Goal: Task Accomplishment & Management: Manage account settings

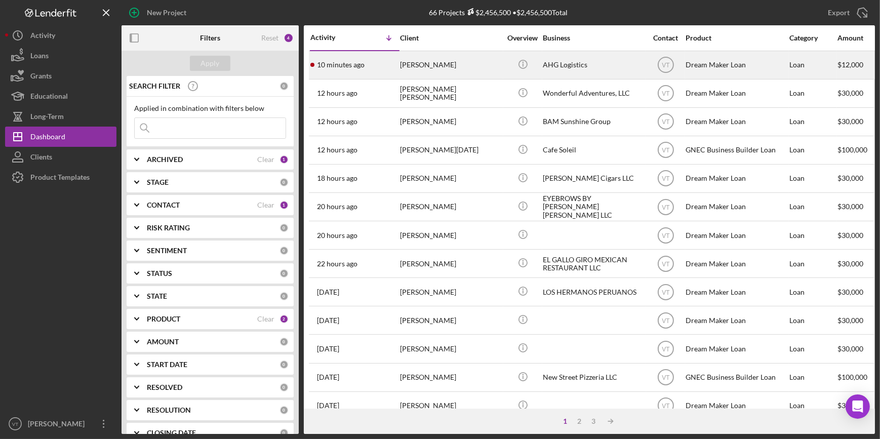
click at [466, 70] on div "[PERSON_NAME]" at bounding box center [450, 65] width 101 height 27
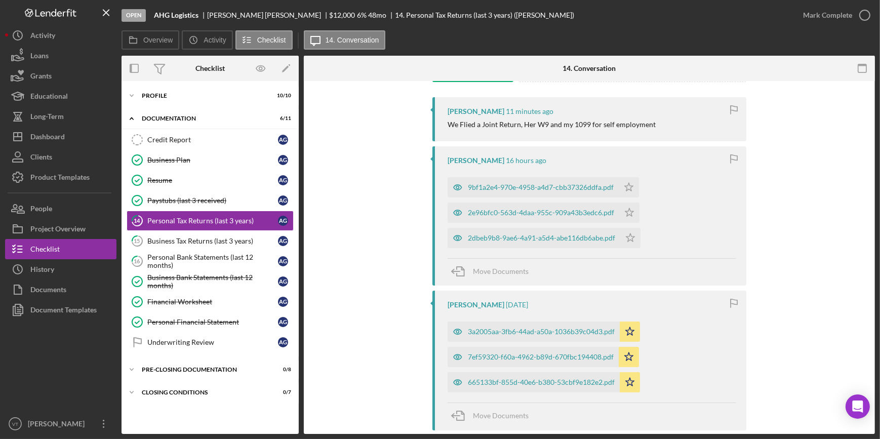
scroll to position [184, 0]
click at [506, 183] on div "9bf1a2e4-970e-4958-a4d7-cbb37326ddfa.pdf" at bounding box center [541, 186] width 146 height 8
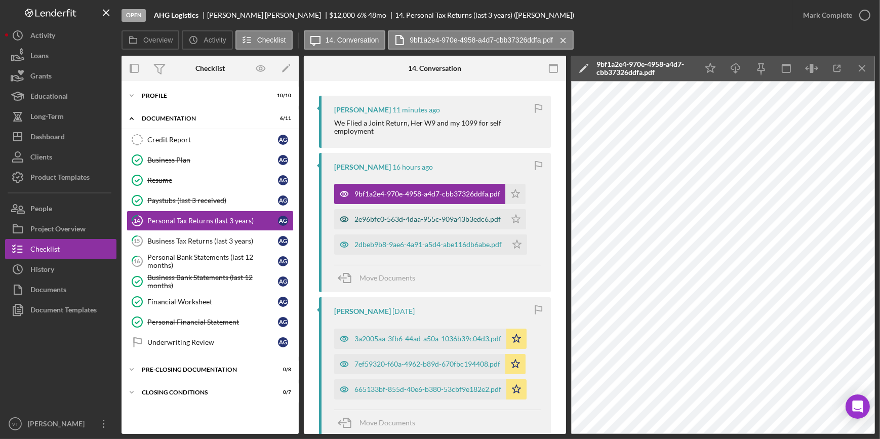
click at [461, 211] on div "2e96bfc0-563d-4daa-955c-909a43b3edc6.pdf" at bounding box center [420, 219] width 172 height 20
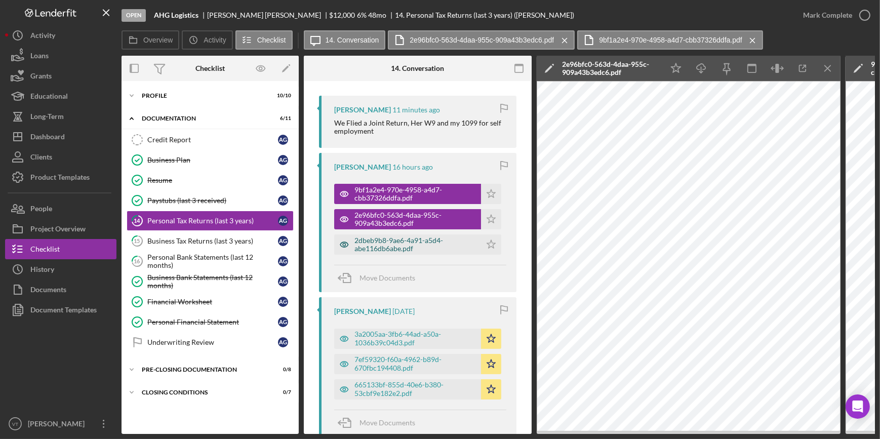
click at [414, 237] on div "2dbeb9b8-9ae6-4a91-a5d4-abe116db6abe.pdf" at bounding box center [414, 244] width 121 height 16
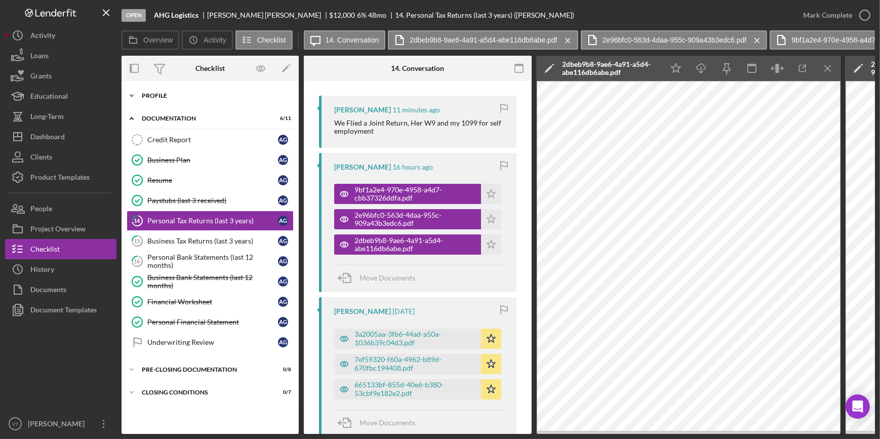
click at [136, 96] on icon "Icon/Expander" at bounding box center [131, 96] width 20 height 20
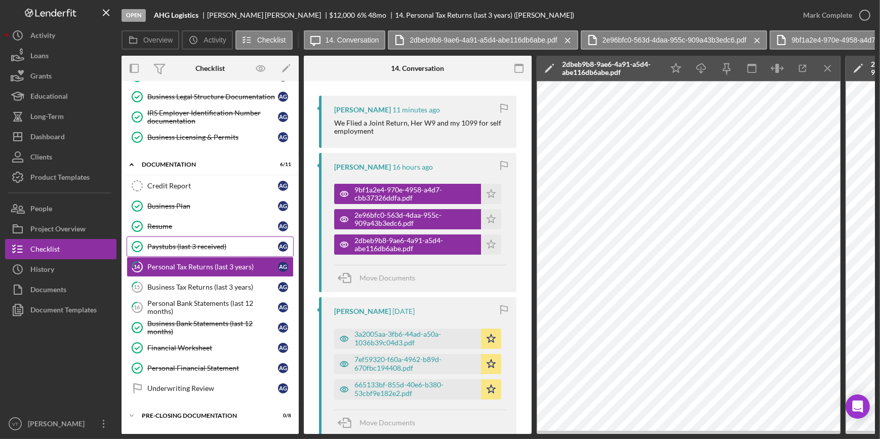
scroll to position [182, 0]
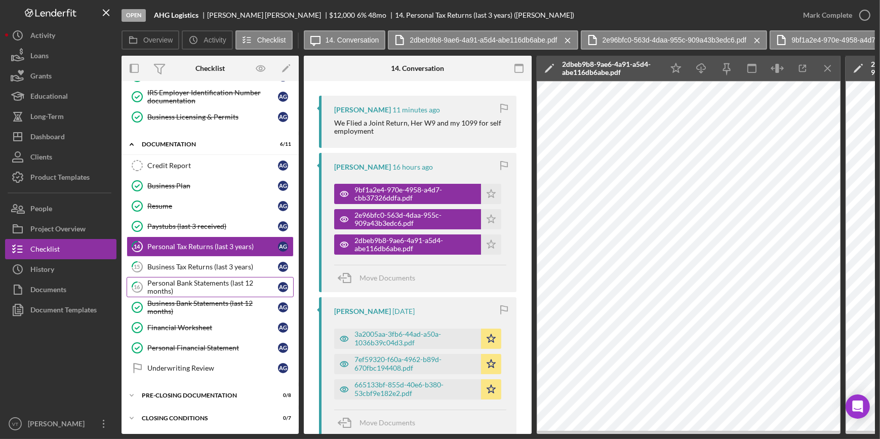
click at [190, 288] on div "Personal Bank Statements (last 12 months)" at bounding box center [212, 287] width 131 height 16
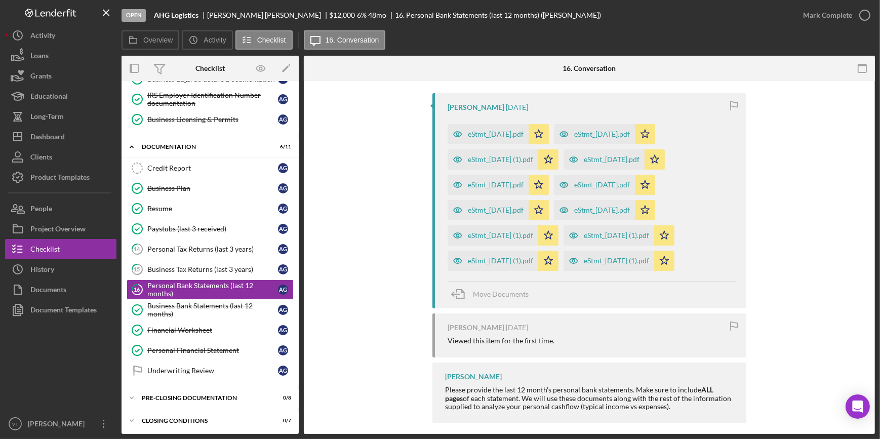
scroll to position [195, 0]
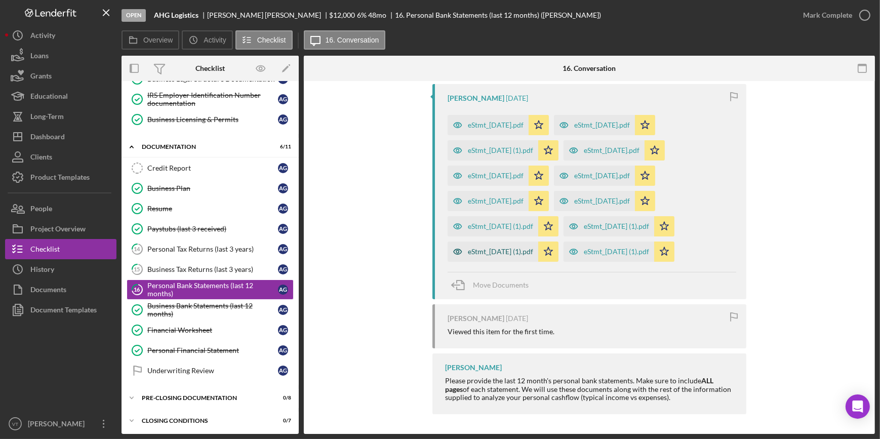
click at [481, 251] on div "eStmt_2025-01-31 (1).pdf" at bounding box center [500, 251] width 65 height 8
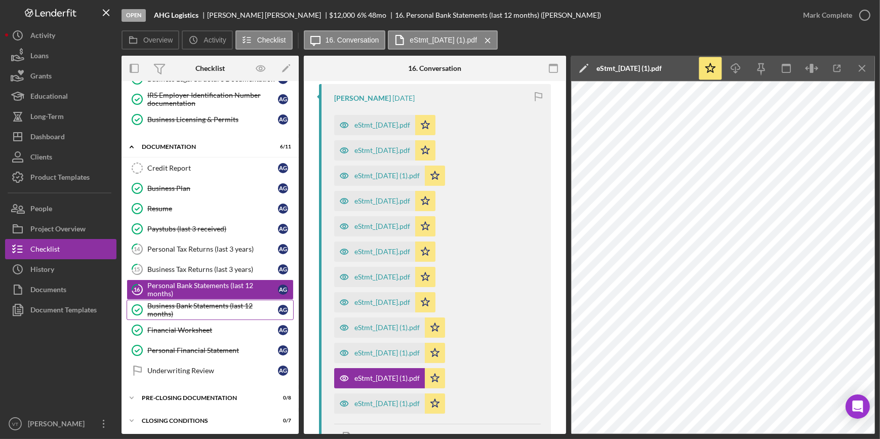
click at [216, 307] on div "Business Bank Statements (last 12 months)" at bounding box center [212, 310] width 131 height 16
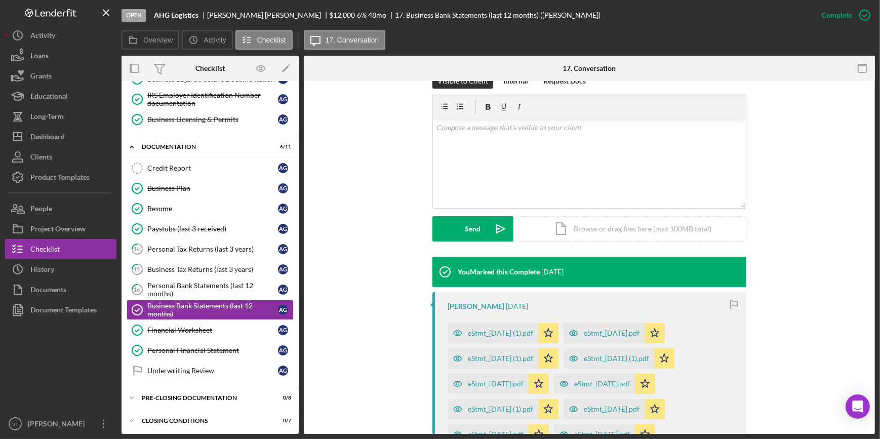
scroll to position [276, 0]
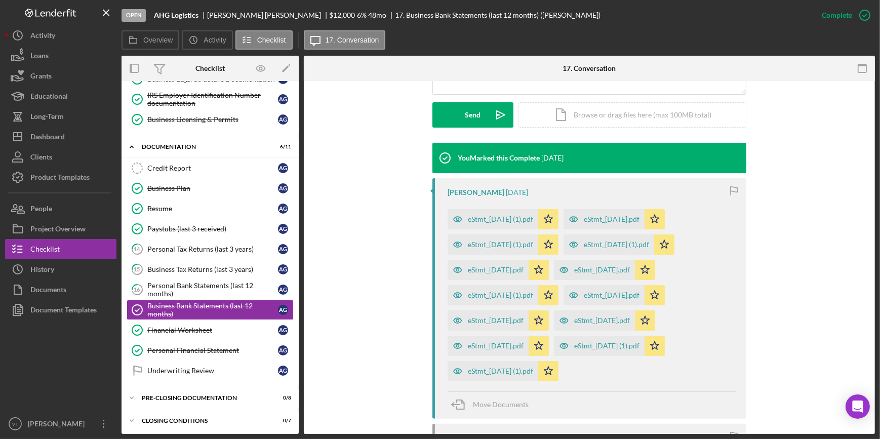
click at [465, 240] on icon "button" at bounding box center [457, 244] width 20 height 20
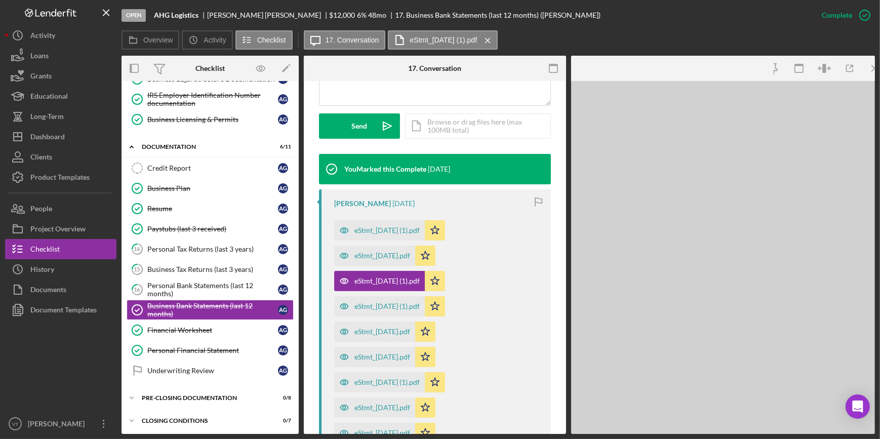
scroll to position [287, 0]
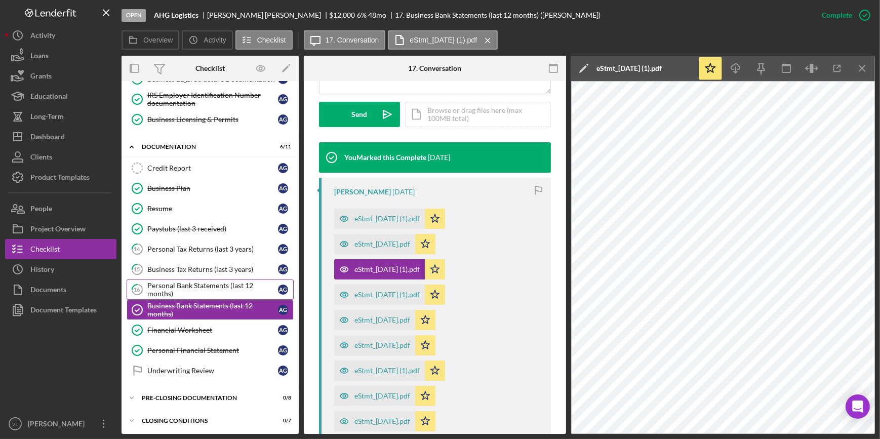
click at [199, 284] on div "Personal Bank Statements (last 12 months)" at bounding box center [212, 289] width 131 height 16
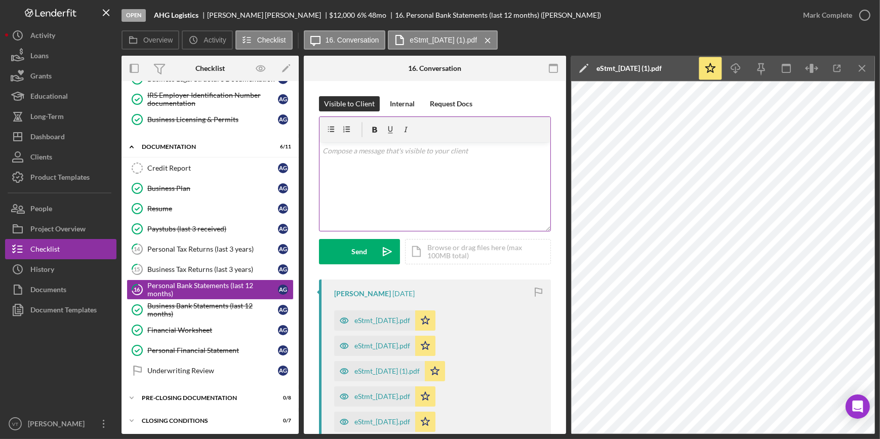
click at [337, 135] on div at bounding box center [346, 129] width 44 height 25
click at [351, 154] on p at bounding box center [434, 150] width 225 height 11
click at [214, 164] on div "Credit Report" at bounding box center [212, 168] width 131 height 8
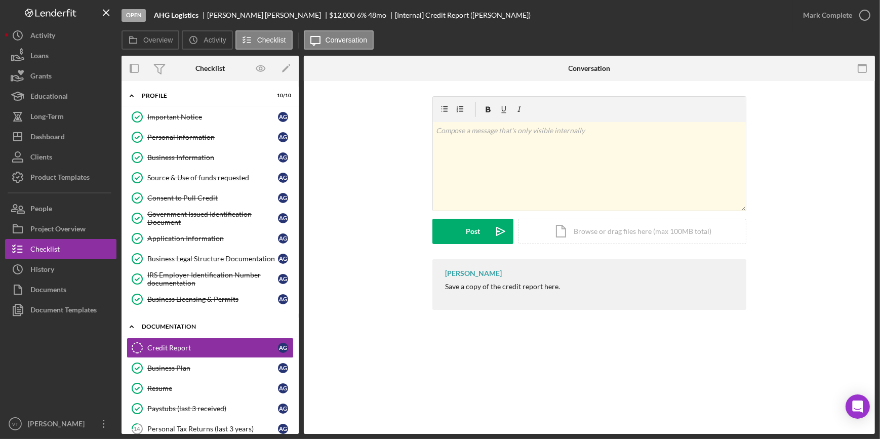
scroll to position [180, 0]
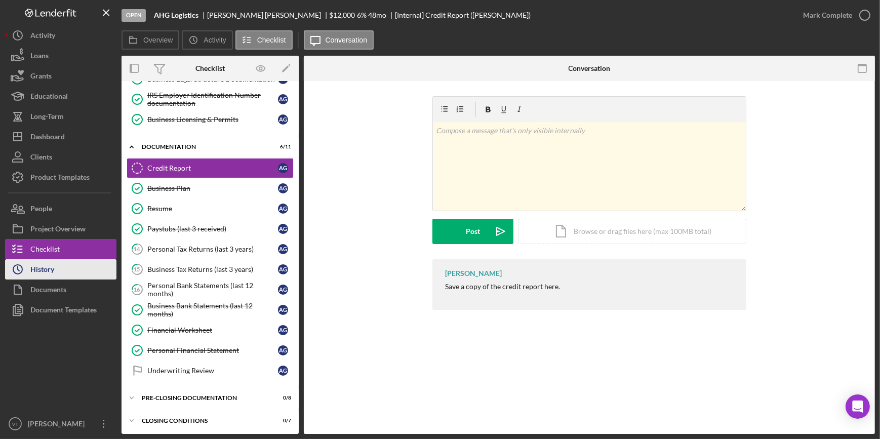
click at [66, 266] on button "Icon/History History" at bounding box center [60, 269] width 111 height 20
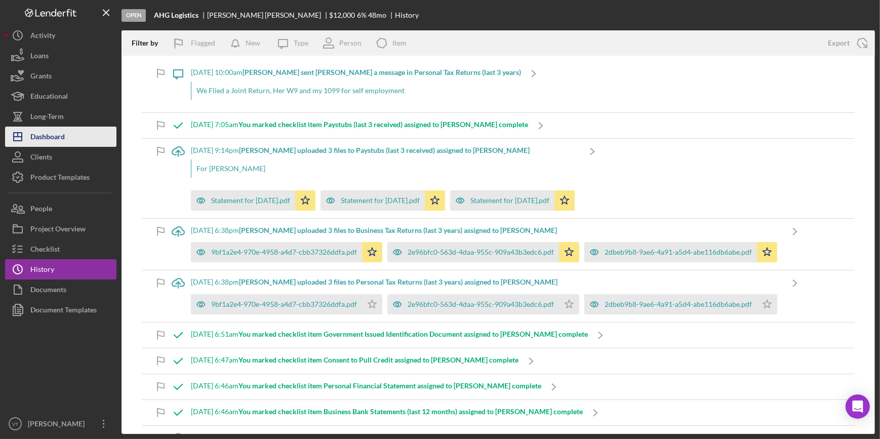
click at [79, 142] on button "Icon/Dashboard Dashboard" at bounding box center [60, 137] width 111 height 20
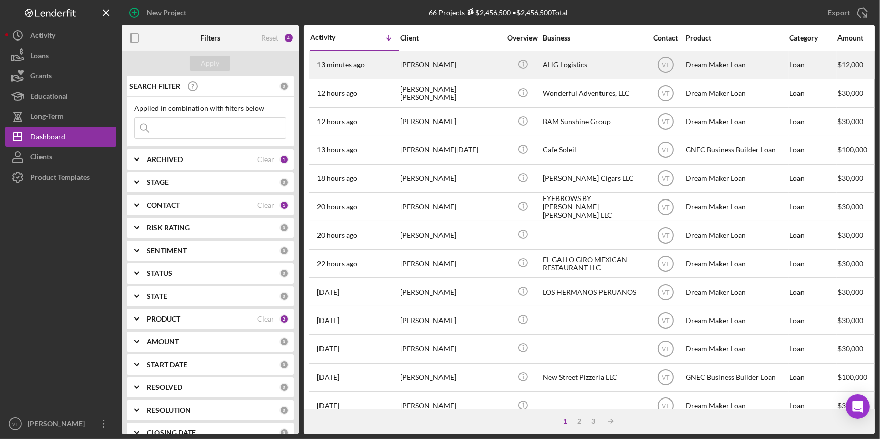
click at [420, 59] on div "[PERSON_NAME]" at bounding box center [450, 65] width 101 height 27
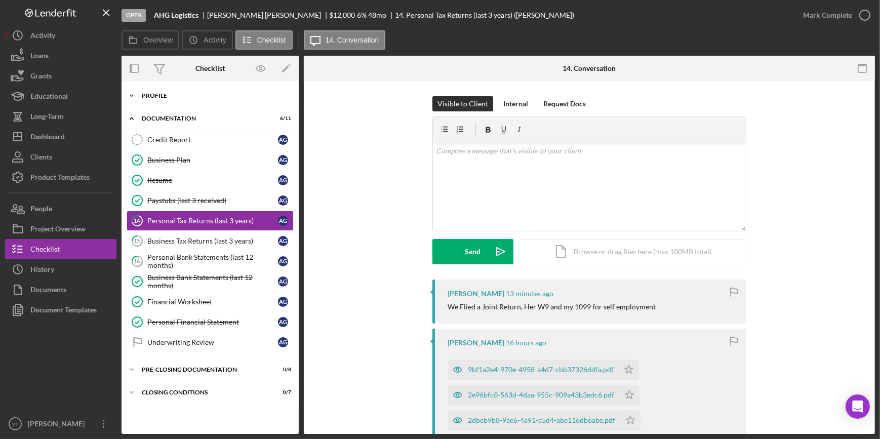
click at [139, 96] on icon "Icon/Expander" at bounding box center [131, 96] width 20 height 20
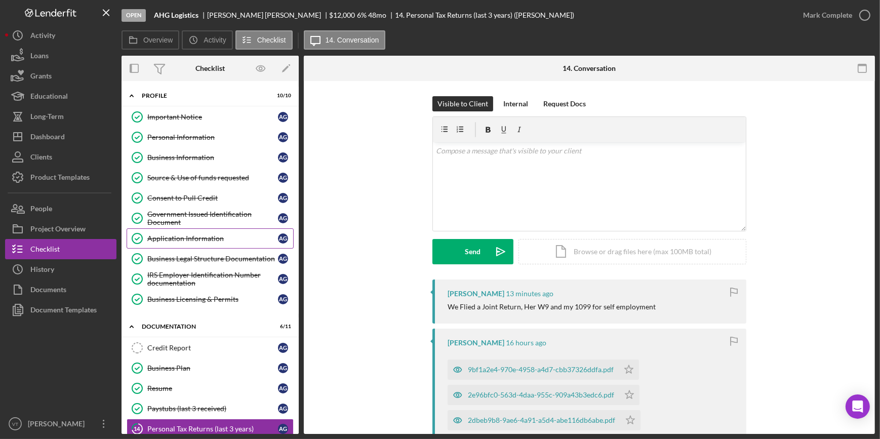
click at [172, 236] on div "Application Information" at bounding box center [212, 238] width 131 height 8
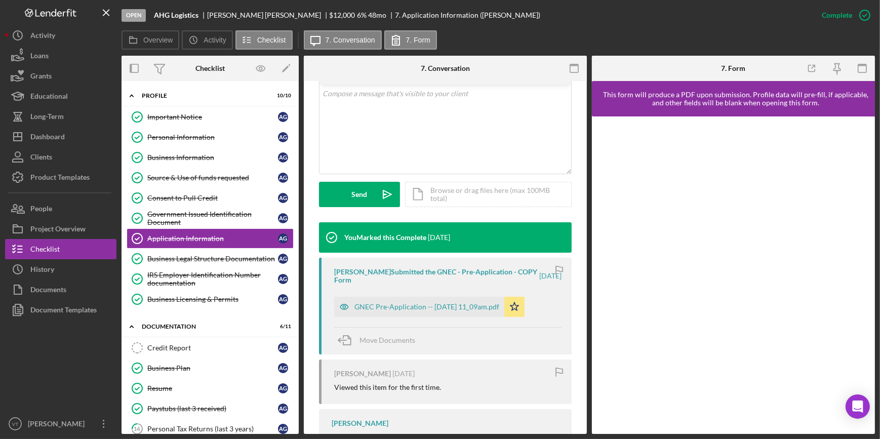
scroll to position [276, 0]
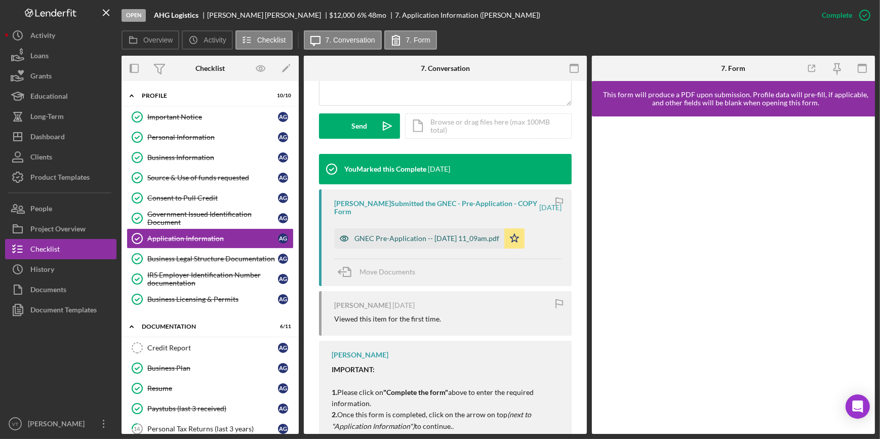
click at [399, 238] on div "GNEC Pre-Application -- 2025-09-29 11_09am.pdf" at bounding box center [426, 238] width 145 height 8
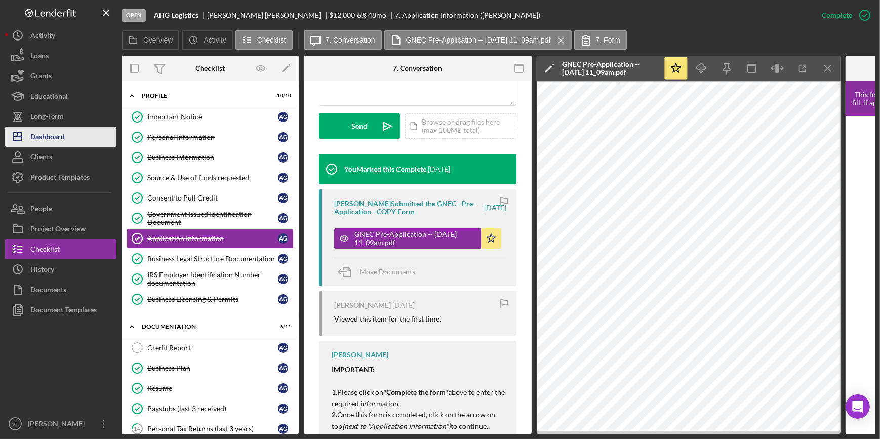
click at [84, 137] on button "Icon/Dashboard Dashboard" at bounding box center [60, 137] width 111 height 20
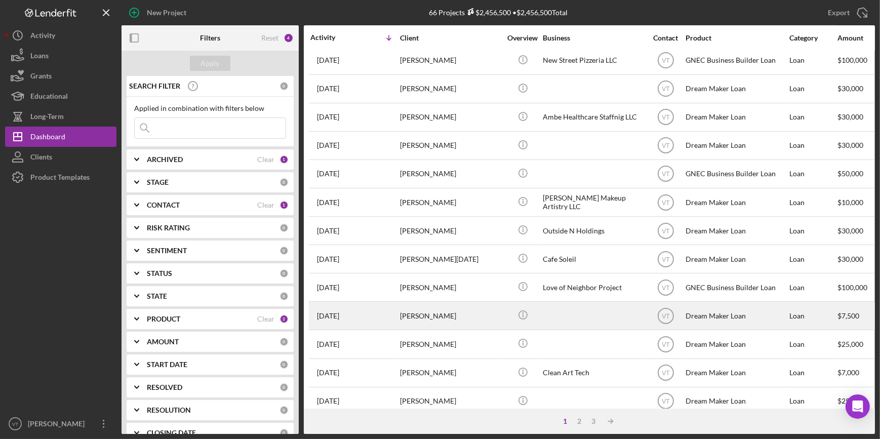
scroll to position [366, 0]
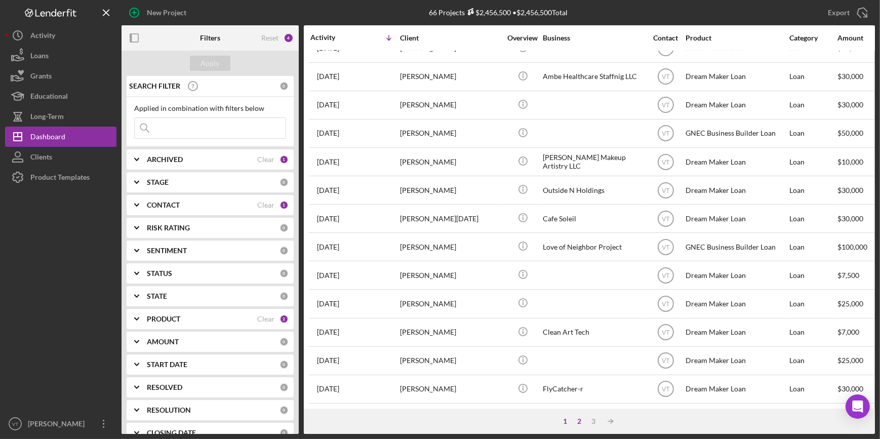
click at [579, 420] on div "2" at bounding box center [579, 421] width 14 height 8
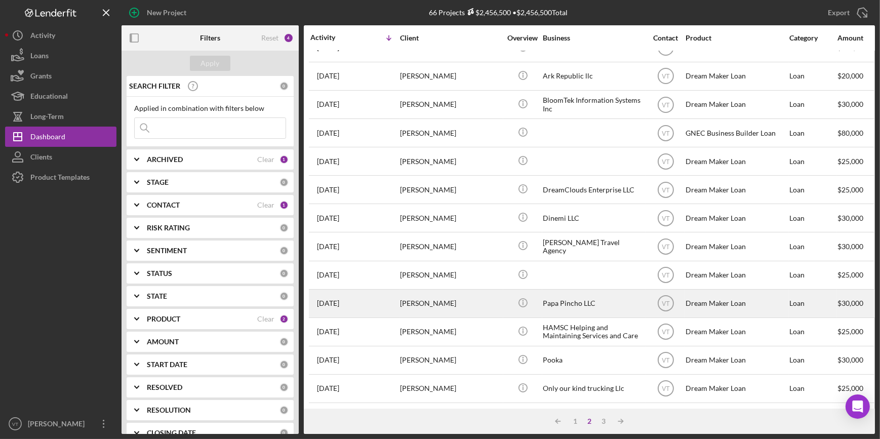
scroll to position [0, 0]
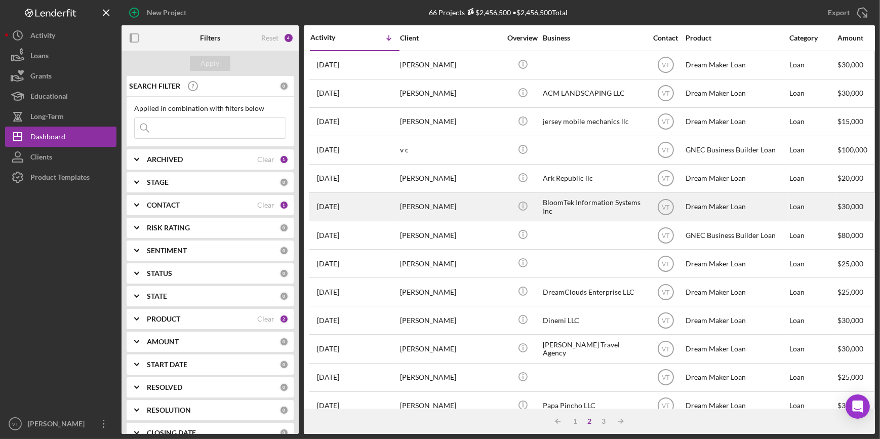
click at [490, 213] on div "shamsudheen [PERSON_NAME]" at bounding box center [450, 206] width 101 height 27
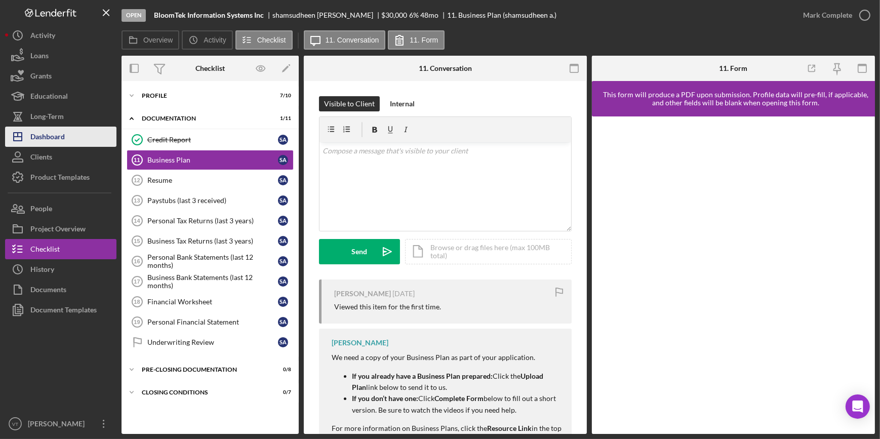
click at [72, 142] on button "Icon/Dashboard Dashboard" at bounding box center [60, 137] width 111 height 20
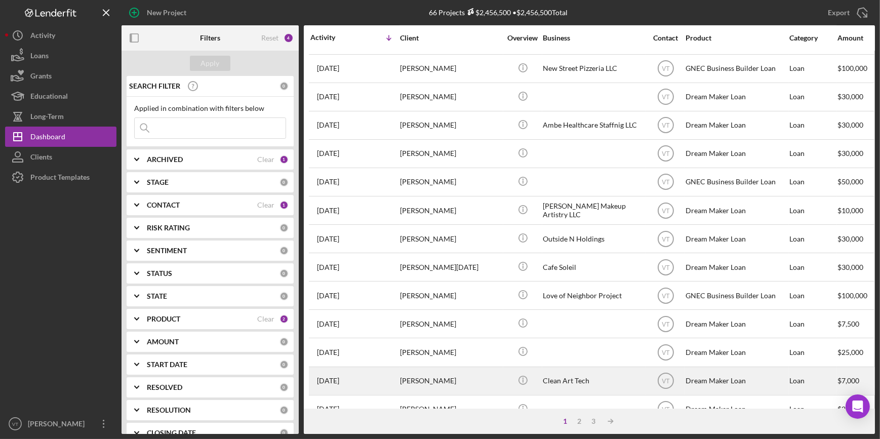
scroll to position [366, 0]
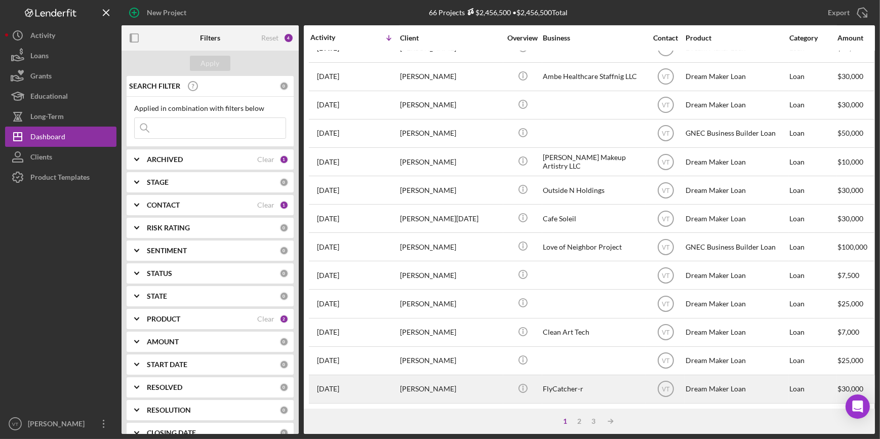
click at [418, 383] on div "[PERSON_NAME]" at bounding box center [450, 389] width 101 height 27
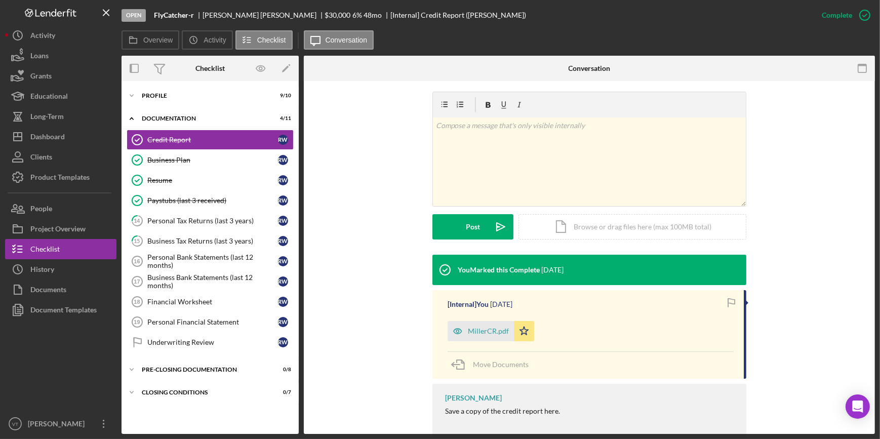
scroll to position [164, 0]
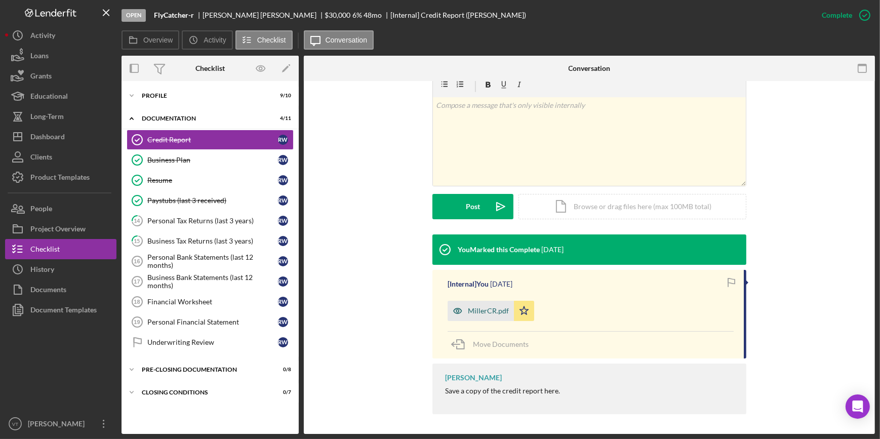
click at [470, 313] on div "MillerCR.pdf" at bounding box center [488, 311] width 41 height 8
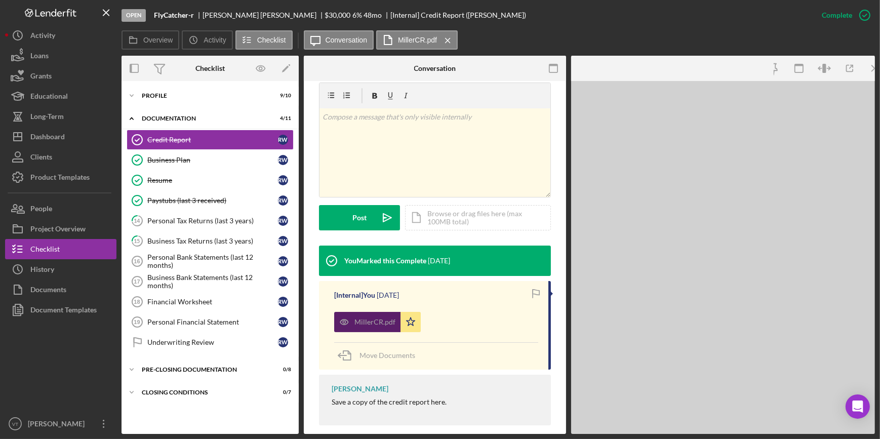
scroll to position [176, 0]
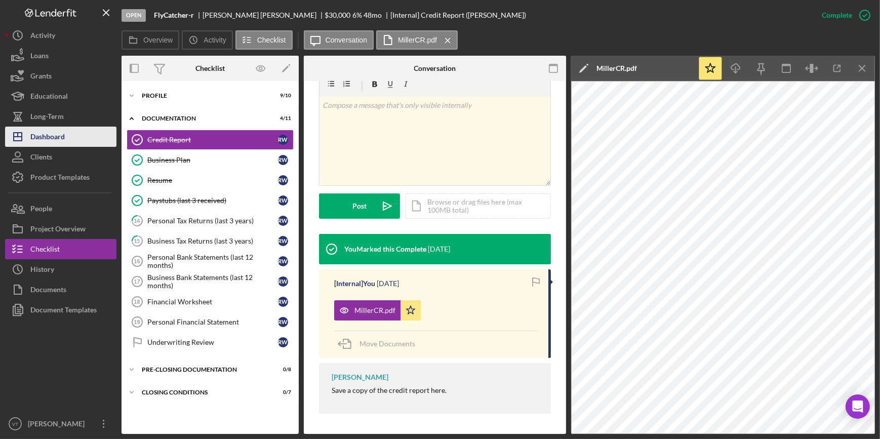
click at [82, 133] on button "Icon/Dashboard Dashboard" at bounding box center [60, 137] width 111 height 20
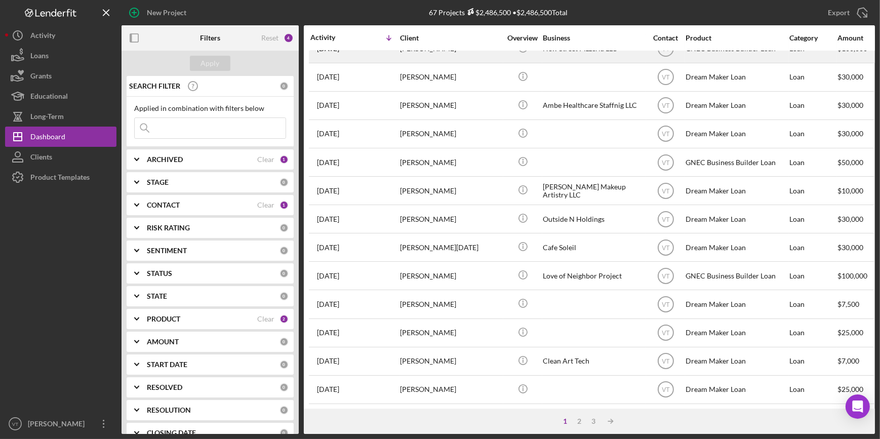
scroll to position [366, 0]
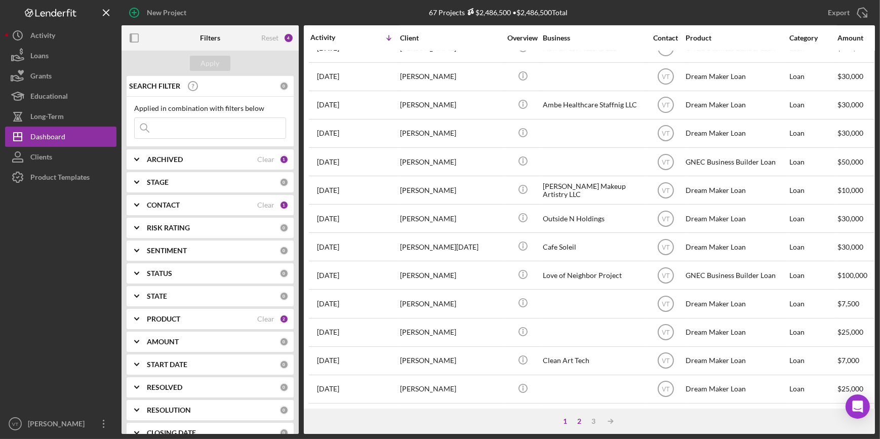
click at [583, 420] on div "2" at bounding box center [579, 421] width 14 height 8
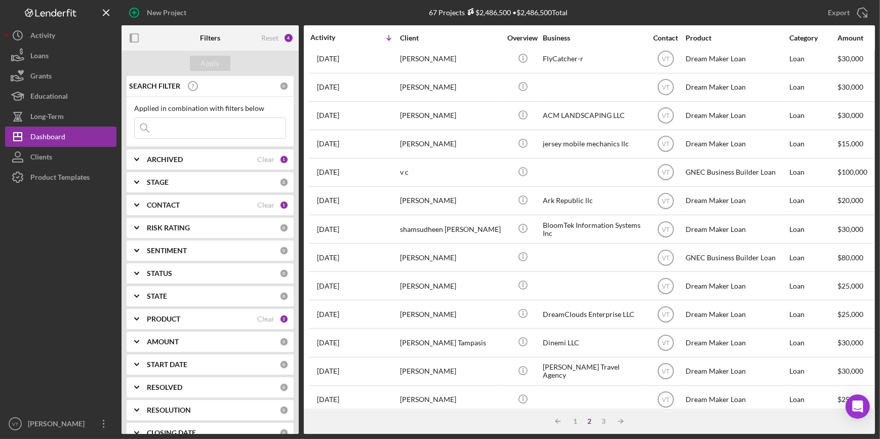
scroll to position [0, 0]
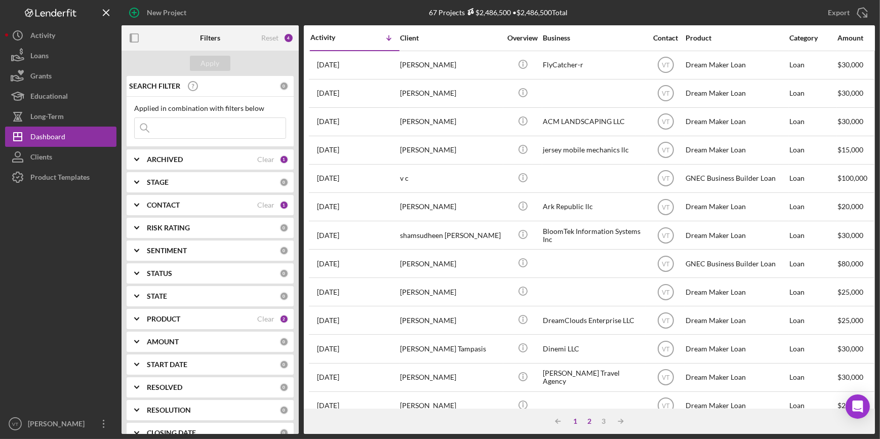
click at [574, 422] on div "1" at bounding box center [575, 421] width 14 height 8
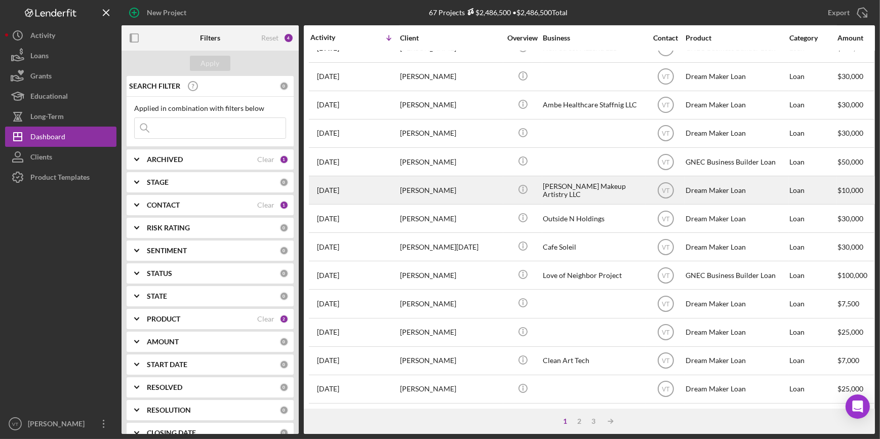
scroll to position [366, 0]
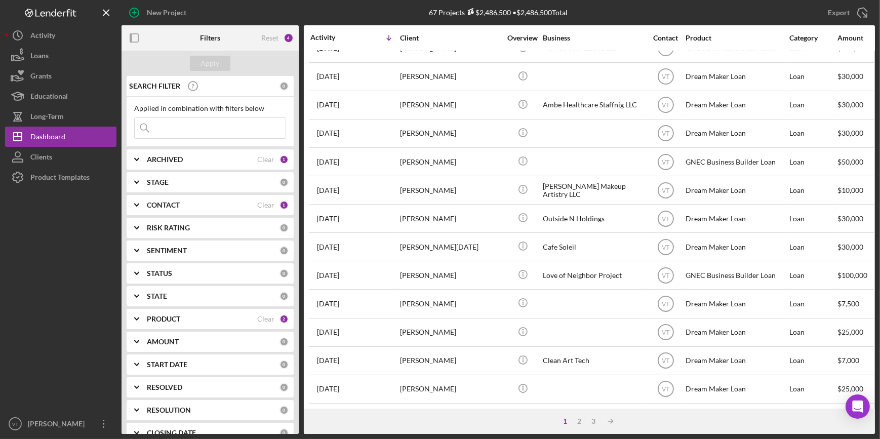
click at [173, 127] on input at bounding box center [210, 128] width 151 height 20
type input "mia"
click at [201, 67] on div "Apply" at bounding box center [210, 63] width 19 height 15
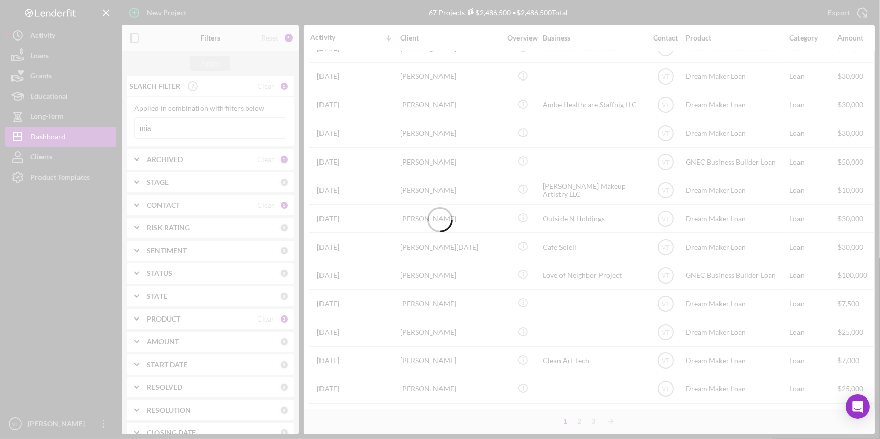
scroll to position [0, 0]
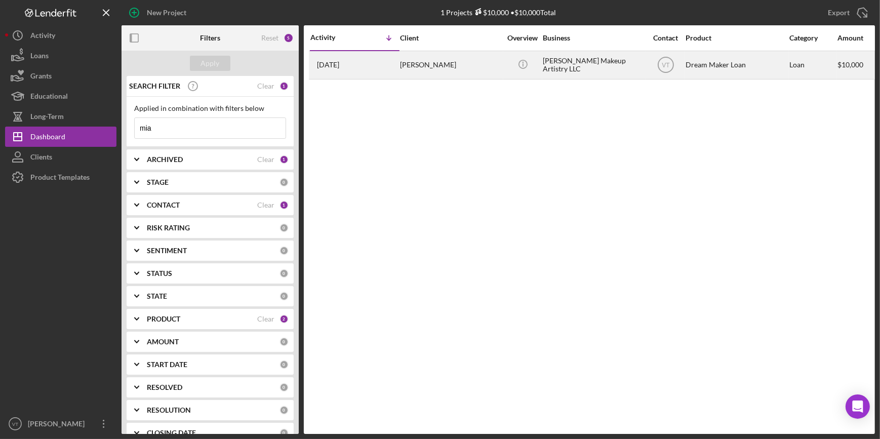
click at [425, 66] on div "[PERSON_NAME]" at bounding box center [450, 65] width 101 height 27
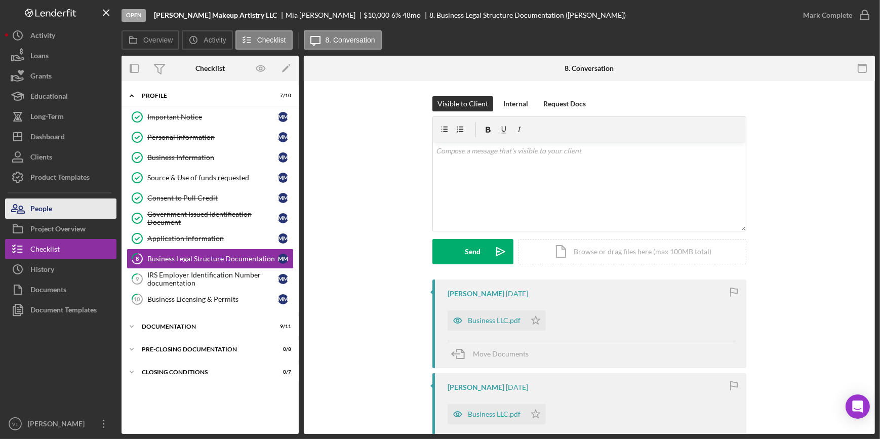
click at [88, 203] on button "People" at bounding box center [60, 208] width 111 height 20
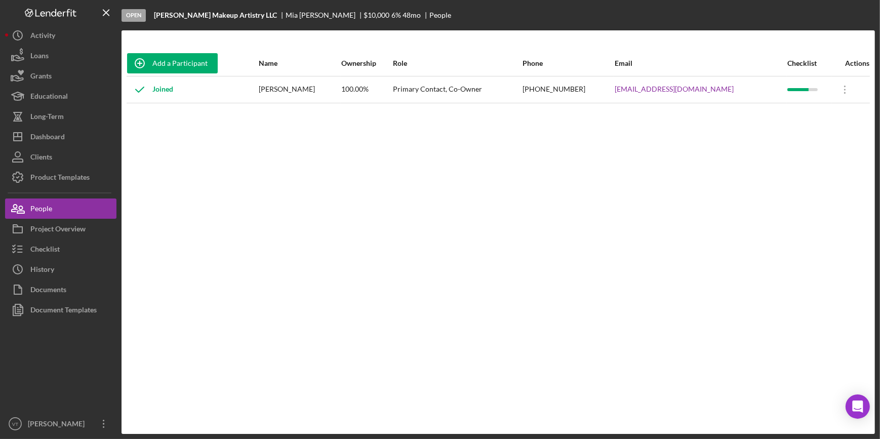
drag, startPoint x: 716, startPoint y: 85, endPoint x: 597, endPoint y: 98, distance: 119.7
click at [597, 98] on tr "Joined [PERSON_NAME] 100.00% Primary Contact, Co-Owner [PHONE_NUMBER] [EMAIL_AD…" at bounding box center [498, 89] width 743 height 27
copy tr "[EMAIL_ADDRESS][DOMAIN_NAME]"
drag, startPoint x: 244, startPoint y: 12, endPoint x: 153, endPoint y: 8, distance: 91.2
click at [153, 8] on div "Open [PERSON_NAME] Makeup Artistry LLC [PERSON_NAME] $10,000 $10,000 6 % 48 mo …" at bounding box center [497, 15] width 753 height 30
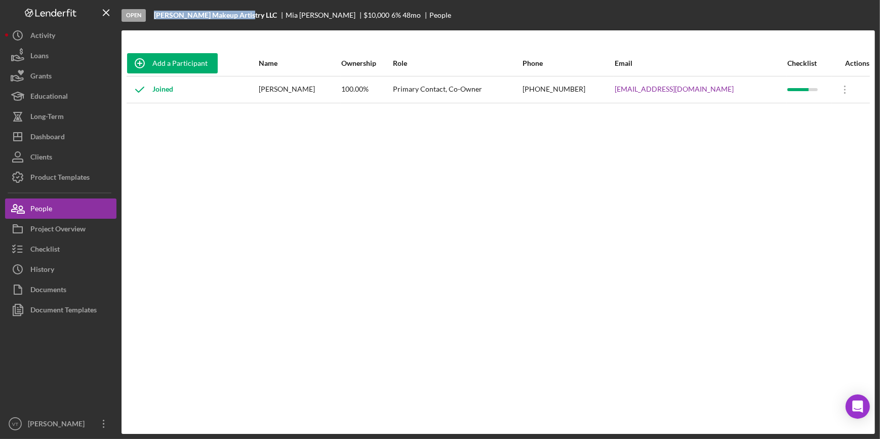
copy b "[PERSON_NAME] Makeup Artistry LLC"
click at [60, 247] on button "Checklist" at bounding box center [60, 249] width 111 height 20
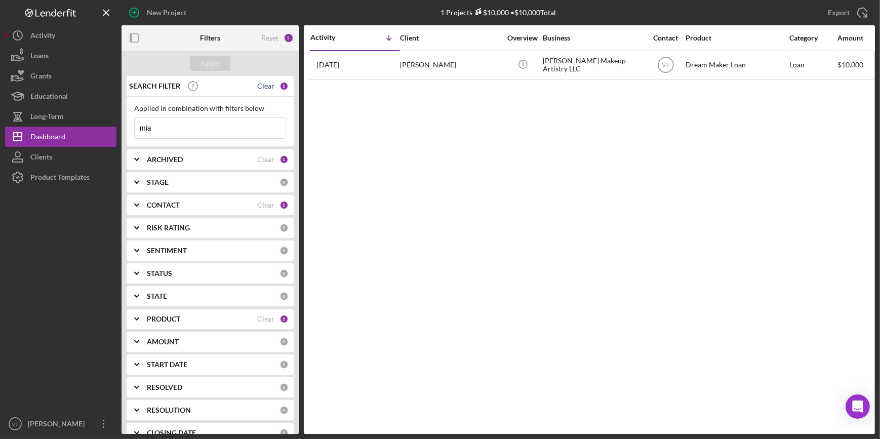
click at [262, 86] on div "Clear" at bounding box center [265, 86] width 17 height 8
click at [211, 60] on div "Apply" at bounding box center [210, 63] width 19 height 15
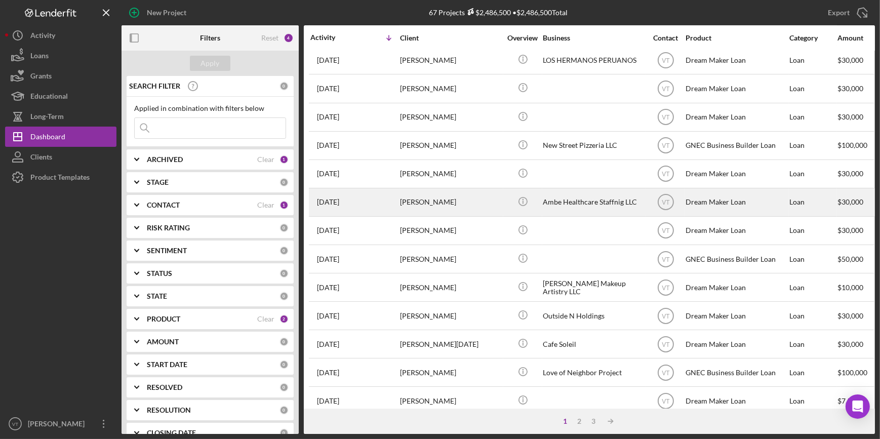
scroll to position [276, 0]
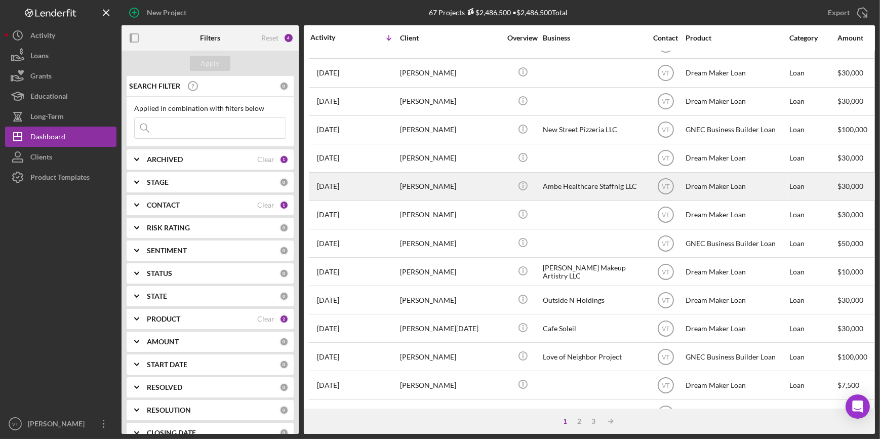
click at [360, 267] on div "6 days ago Mia Medina" at bounding box center [354, 271] width 89 height 27
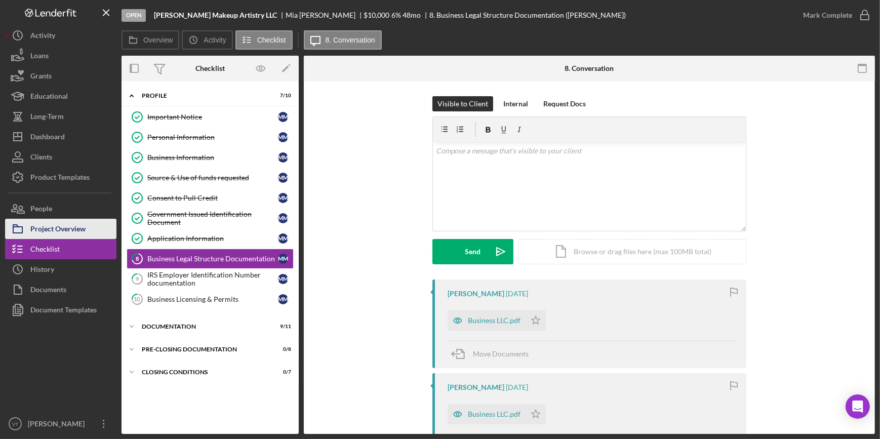
click at [50, 225] on div "Project Overview" at bounding box center [57, 230] width 55 height 23
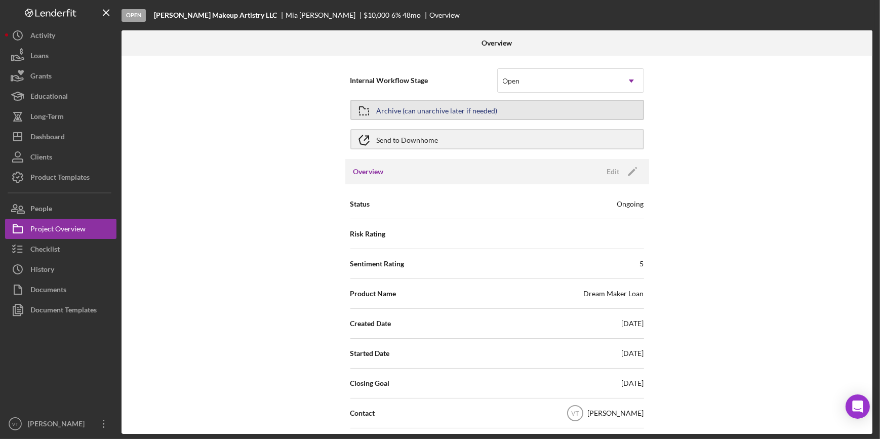
click at [443, 105] on div "Archive (can unarchive later if needed)" at bounding box center [437, 110] width 121 height 18
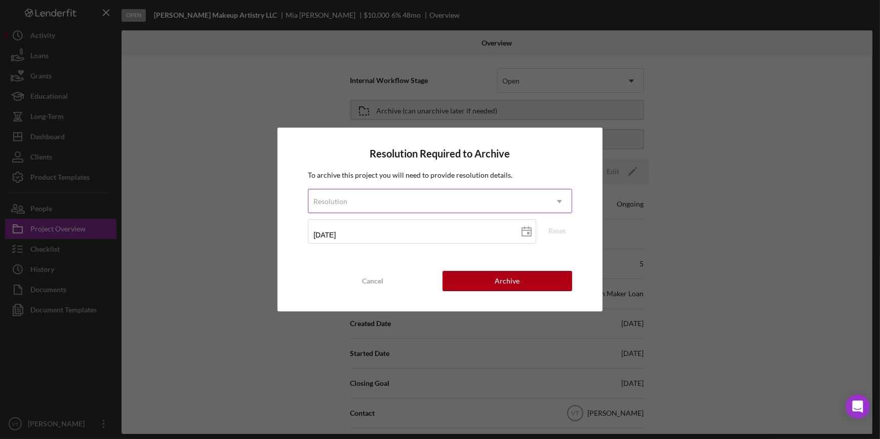
click at [434, 208] on div "Resolution" at bounding box center [427, 201] width 238 height 23
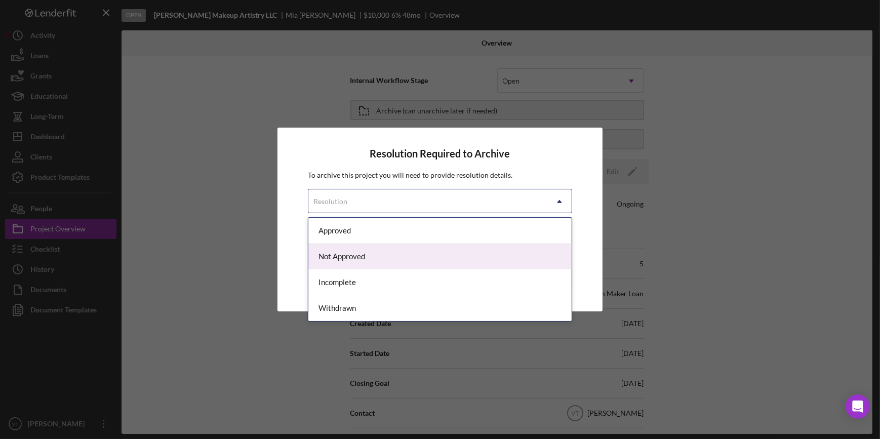
click at [403, 257] on div "Not Approved" at bounding box center [439, 256] width 263 height 26
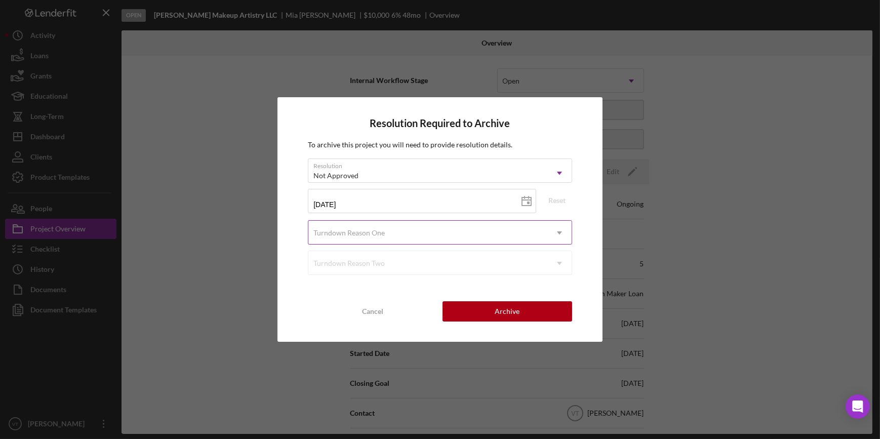
click at [409, 229] on div "Turndown Reason One" at bounding box center [427, 232] width 238 height 23
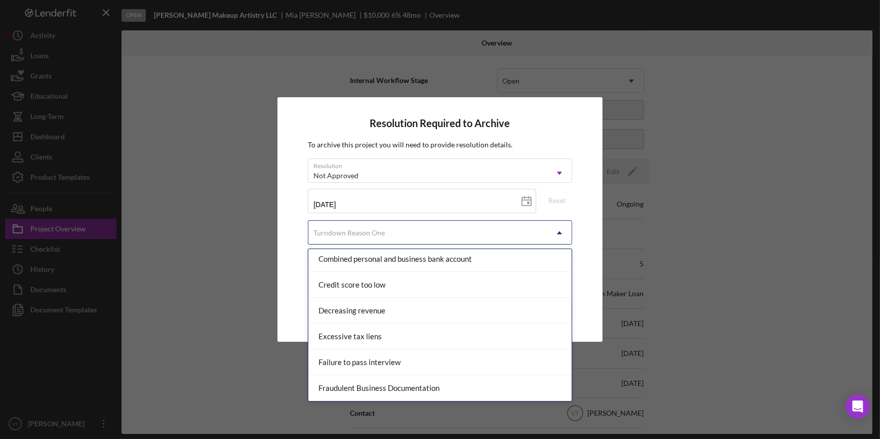
scroll to position [184, 0]
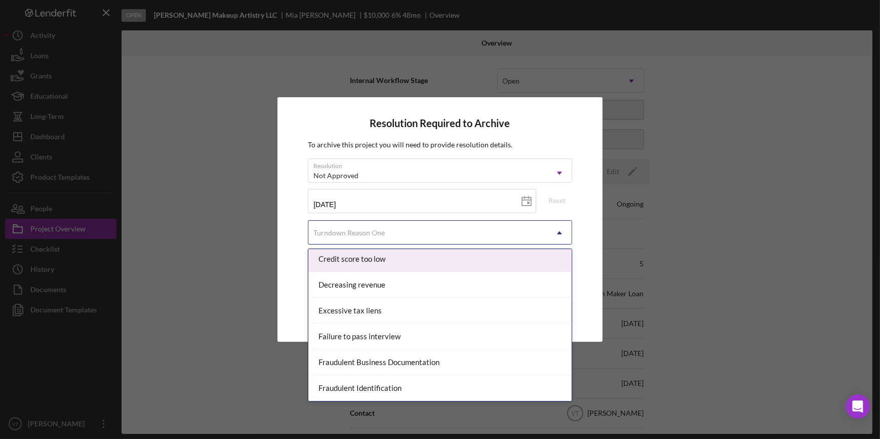
click at [395, 262] on div "Credit score too low" at bounding box center [439, 259] width 263 height 26
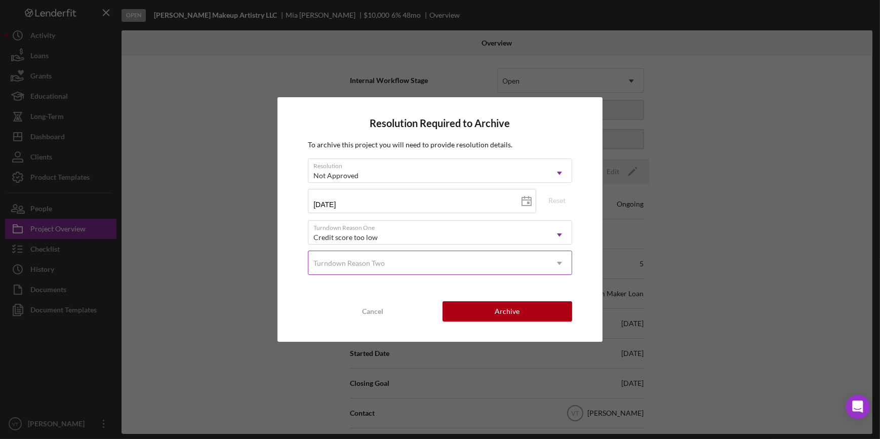
click at [437, 266] on div "Turndown Reason Two" at bounding box center [427, 263] width 238 height 23
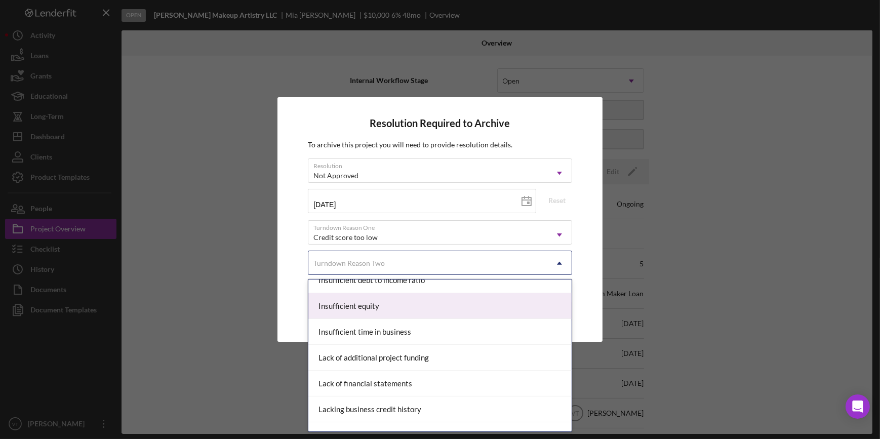
scroll to position [414, 0]
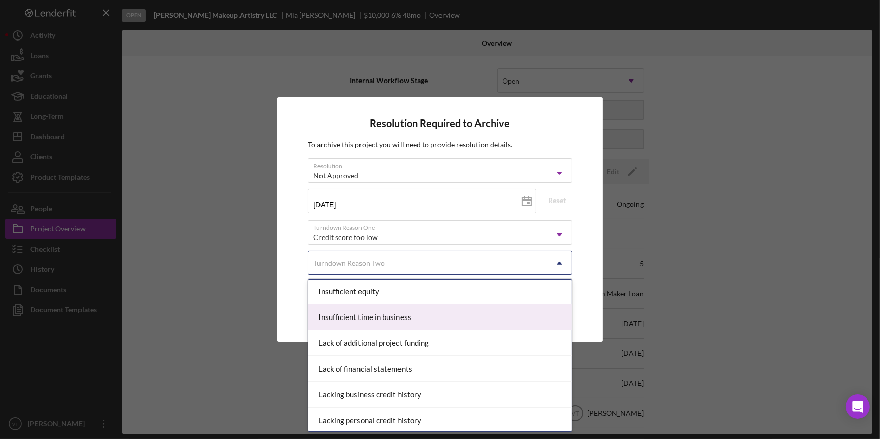
click at [410, 310] on div "Insufficient time in business" at bounding box center [439, 317] width 263 height 26
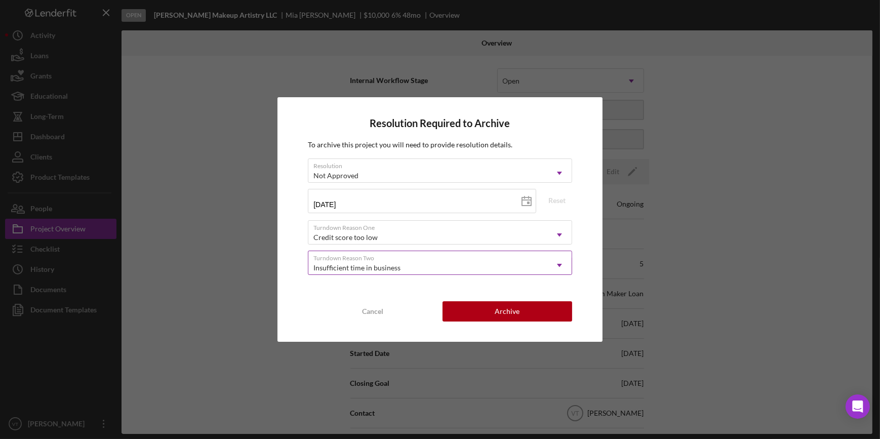
click at [561, 266] on icon "Icon/Dropdown Arrow" at bounding box center [559, 265] width 24 height 24
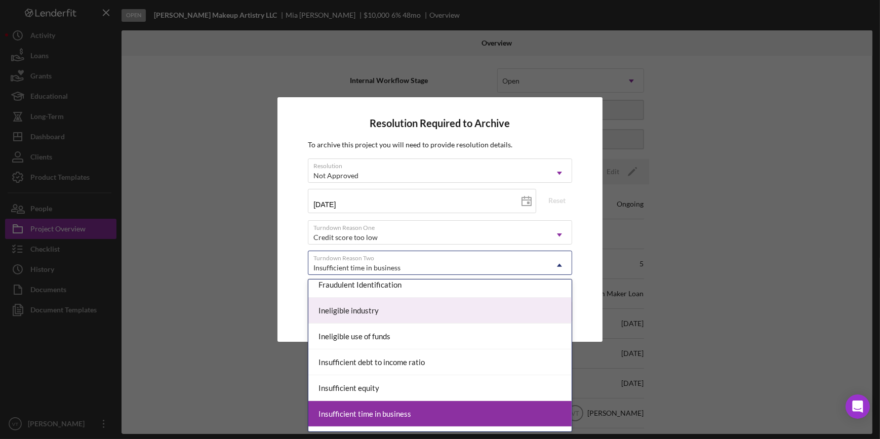
scroll to position [368, 0]
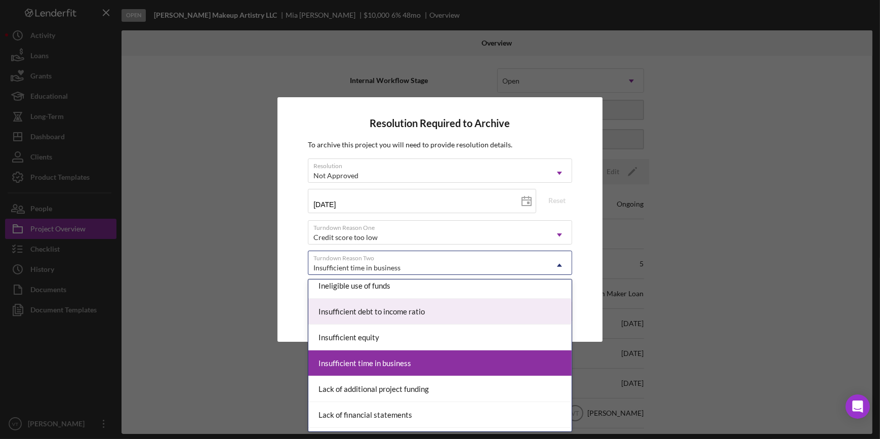
click at [419, 311] on div "Insufficient debt to income ratio" at bounding box center [439, 312] width 263 height 26
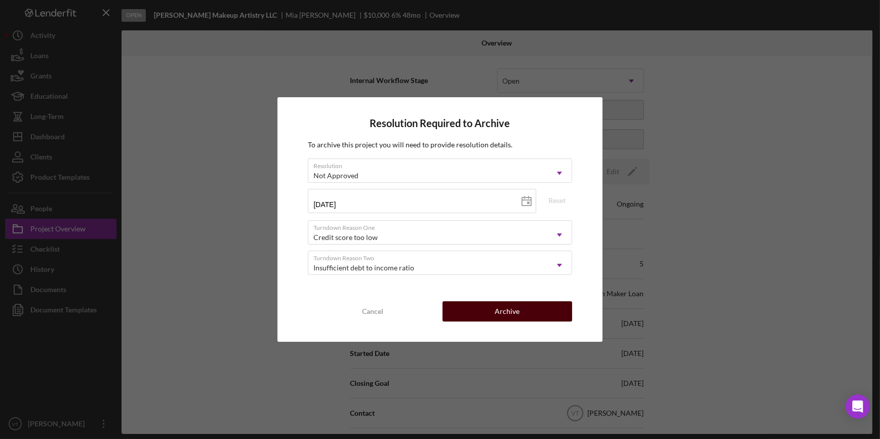
click at [481, 311] on button "Archive" at bounding box center [507, 311] width 130 height 20
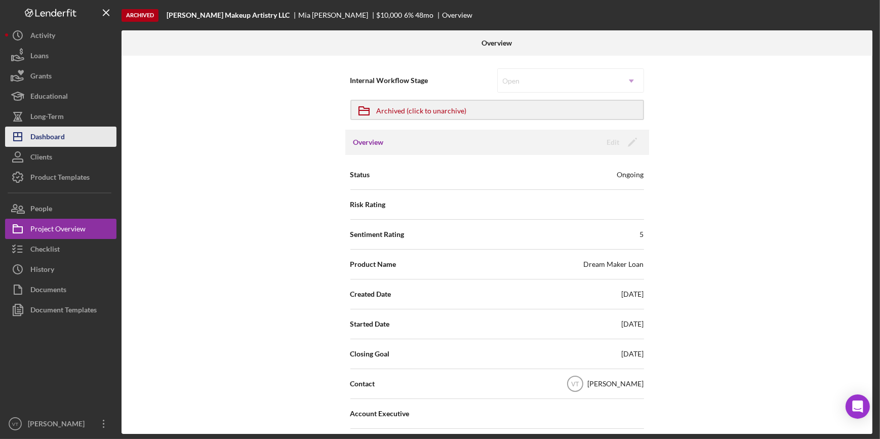
click at [66, 139] on button "Icon/Dashboard Dashboard" at bounding box center [60, 137] width 111 height 20
